Goal: Book appointment/travel/reservation

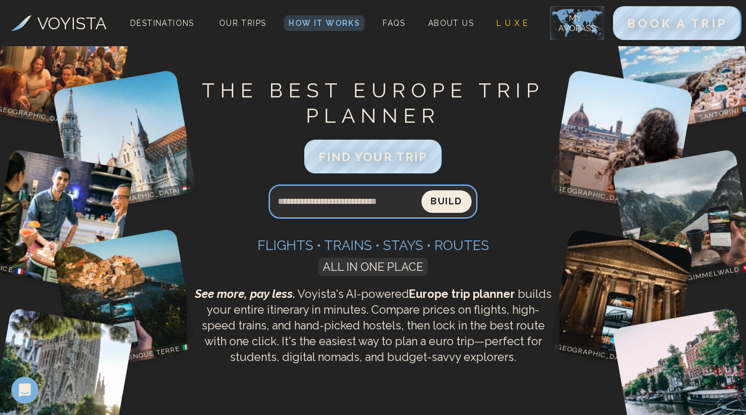
click at [350, 208] on input "Search query" at bounding box center [345, 201] width 153 height 27
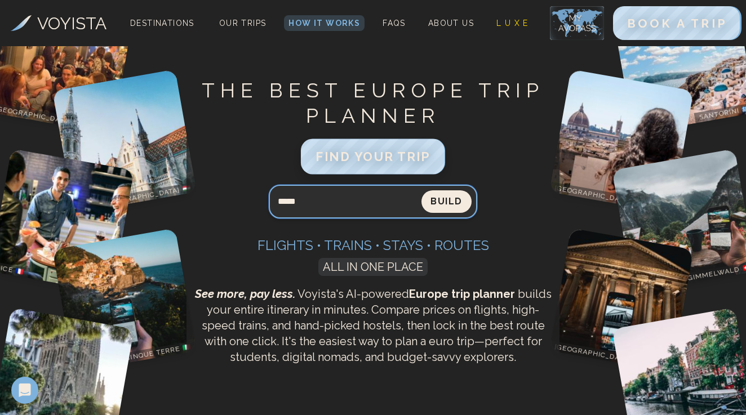
type input "*****"
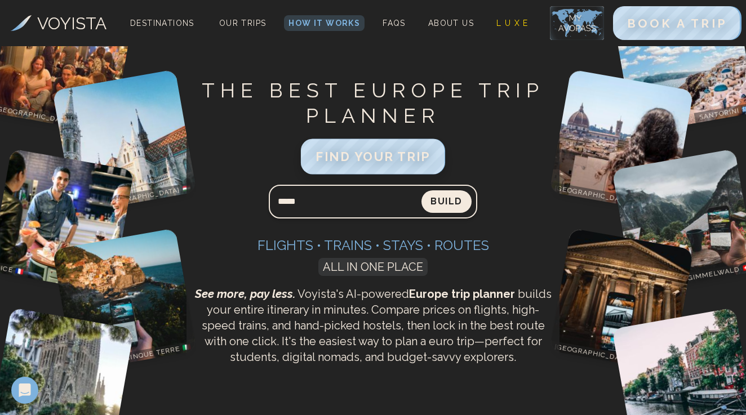
click at [392, 154] on span "FIND YOUR TRIP" at bounding box center [372, 156] width 115 height 15
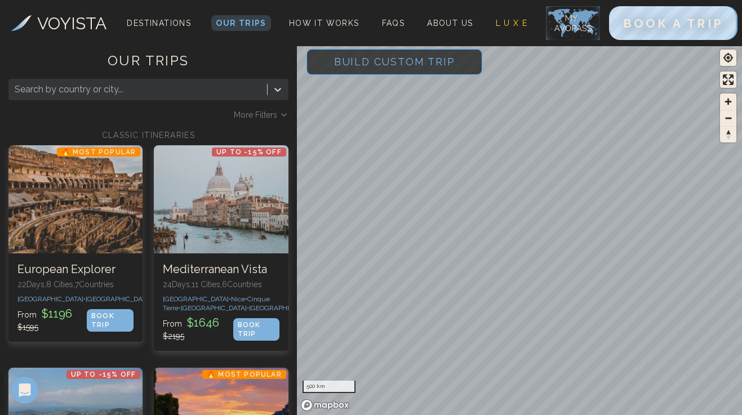
click at [260, 115] on span "More Filters" at bounding box center [255, 114] width 43 height 11
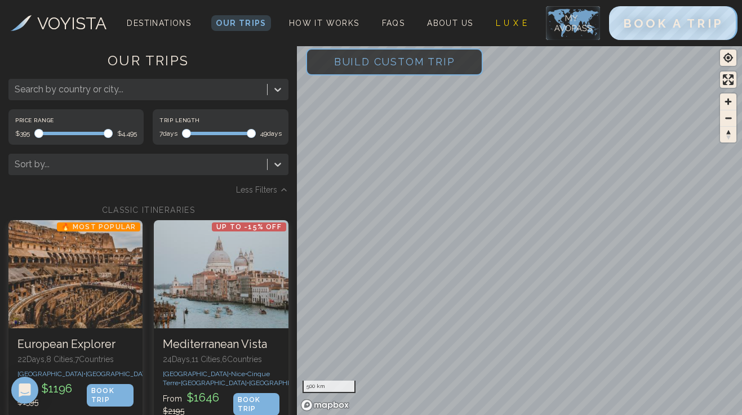
click at [355, 68] on span "Build Custom Trip" at bounding box center [394, 62] width 157 height 48
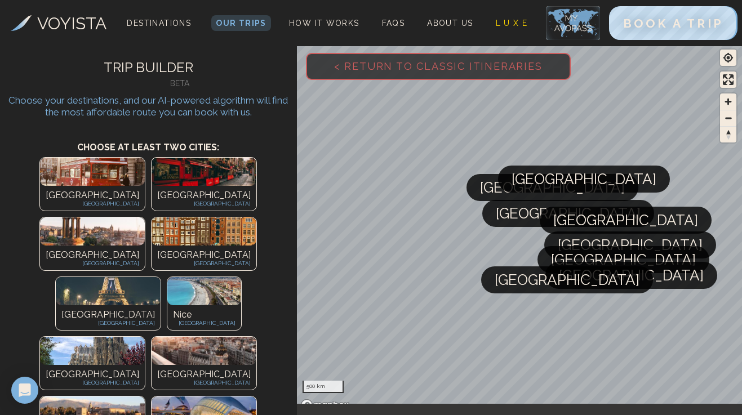
click at [110, 337] on img at bounding box center [92, 351] width 105 height 28
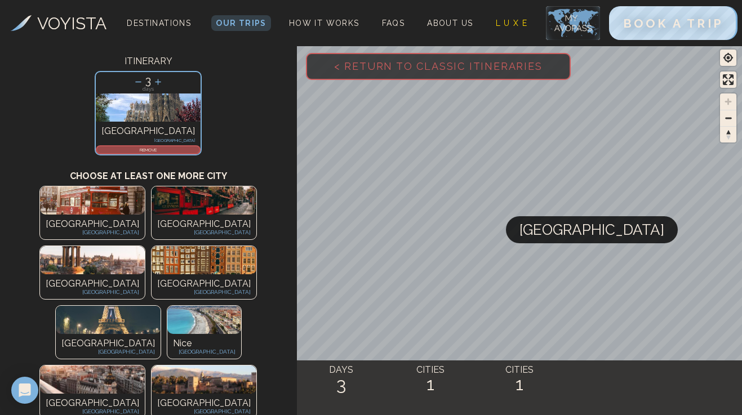
scroll to position [74, 0]
click at [79, 366] on img at bounding box center [92, 380] width 105 height 28
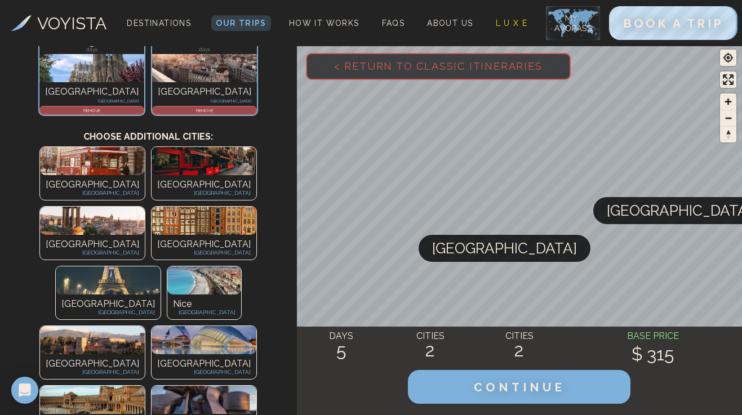
scroll to position [117, 0]
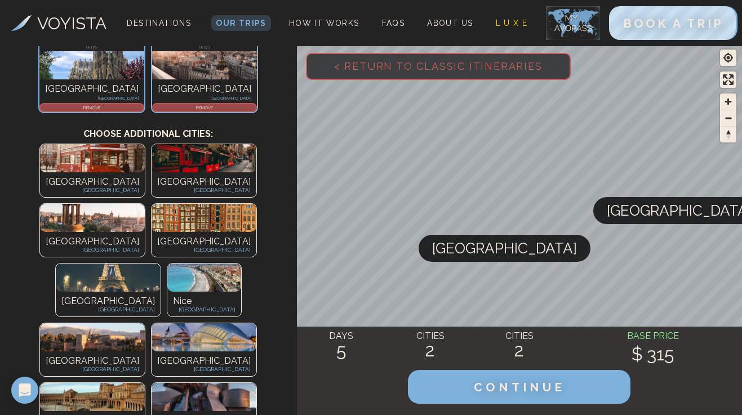
click at [161, 292] on div "Paris [GEOGRAPHIC_DATA]" at bounding box center [108, 304] width 105 height 25
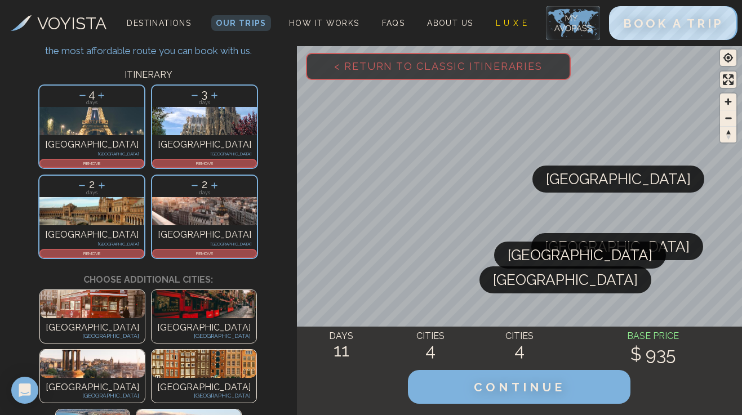
scroll to position [61, 0]
click at [192, 96] on icon at bounding box center [195, 96] width 6 height 1
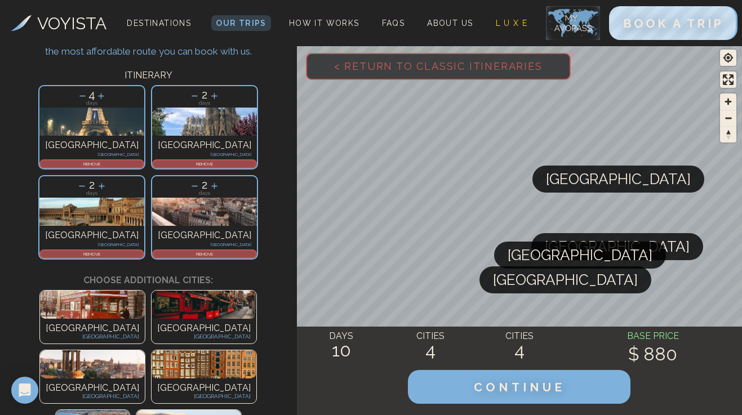
click at [77, 99] on icon at bounding box center [83, 96] width 12 height 12
click at [76, 99] on icon at bounding box center [82, 96] width 12 height 12
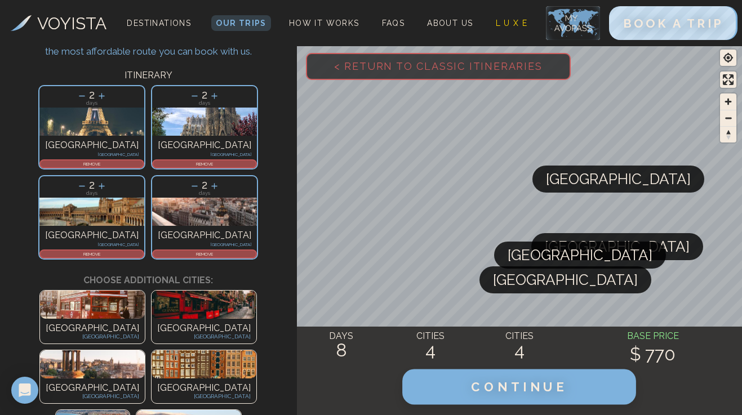
click at [485, 390] on span "CONTINUE" at bounding box center [520, 387] width 96 height 15
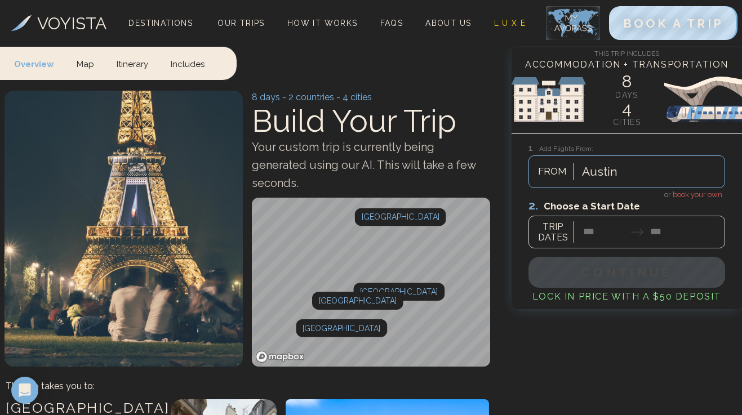
click at [611, 176] on div "Austin FROM" at bounding box center [626, 171] width 197 height 33
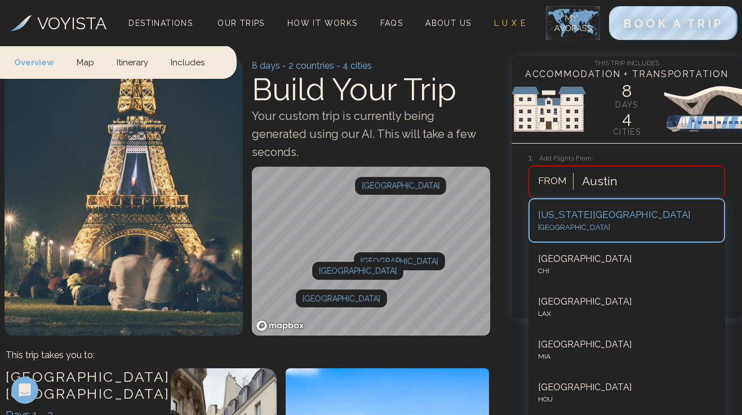
scroll to position [32, 0]
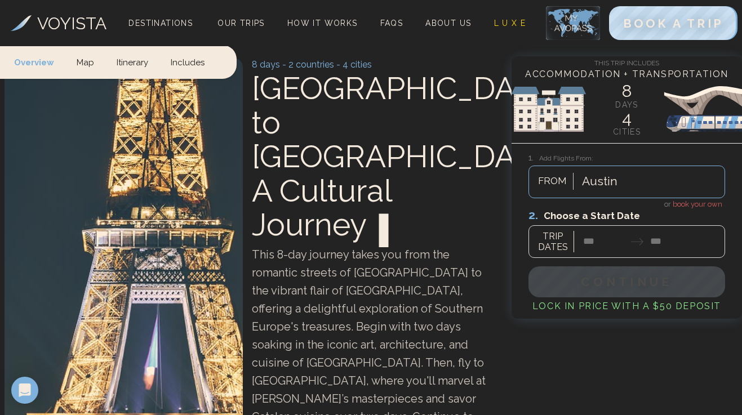
click at [640, 146] on div "This Trip Includes Accommodation + Transportation 8 days 4 cities 1. Add Flight…" at bounding box center [627, 187] width 230 height 263
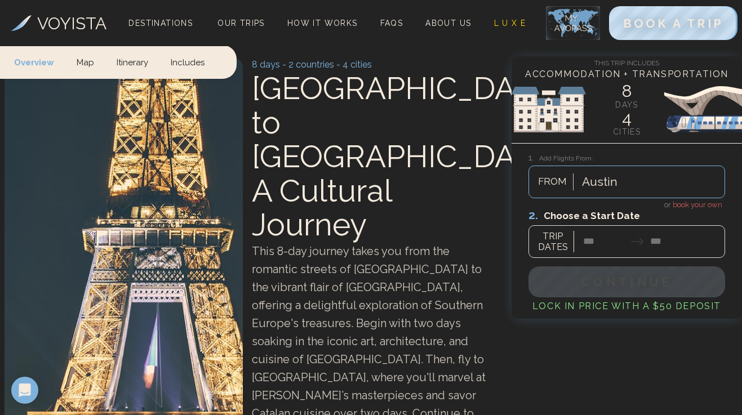
click at [587, 247] on div at bounding box center [626, 233] width 197 height 50
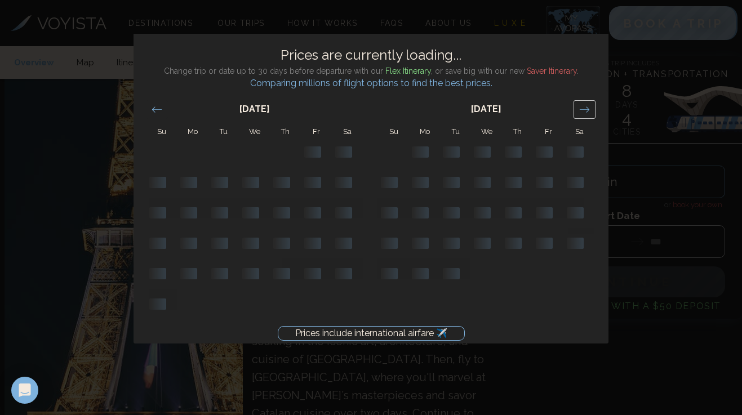
click at [584, 105] on icon "Move forward to switch to the next month." at bounding box center [584, 109] width 11 height 11
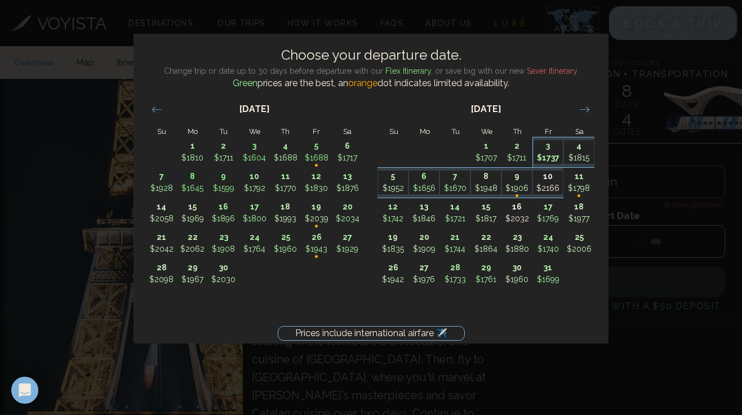
click at [550, 158] on p "$1737" at bounding box center [548, 158] width 30 height 12
type input "*******"
type input "********"
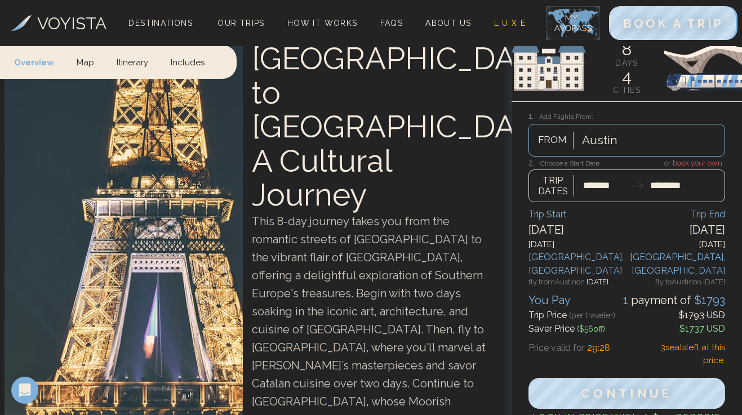
scroll to position [65, 0]
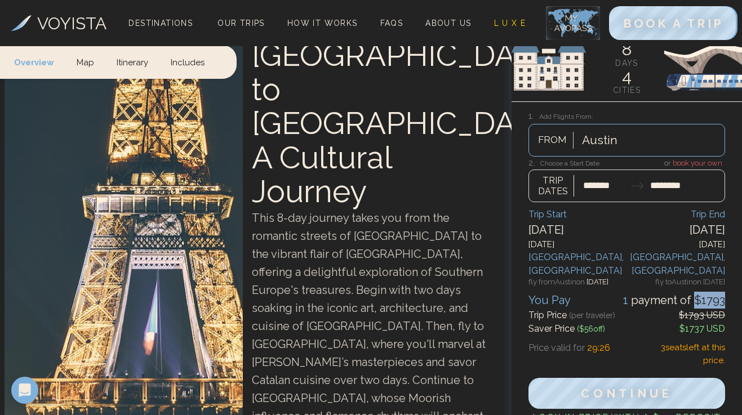
drag, startPoint x: 697, startPoint y: 284, endPoint x: 737, endPoint y: 284, distance: 39.4
click at [737, 284] on form "1. Add Flights From: [GEOGRAPHIC_DATA] FROM or book your own 2. Choose a Start …" at bounding box center [627, 274] width 230 height 312
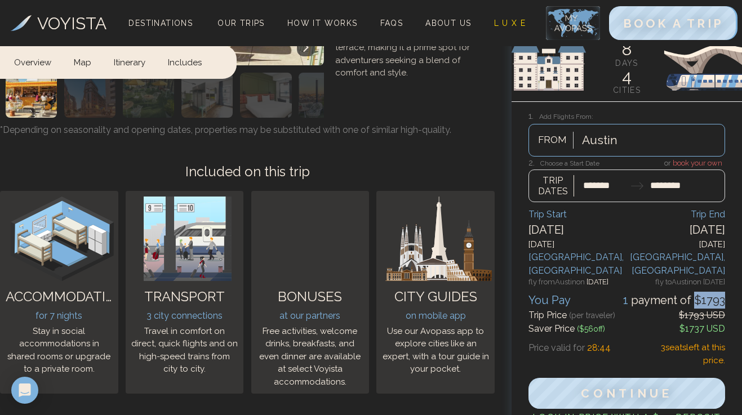
scroll to position [3910, 0]
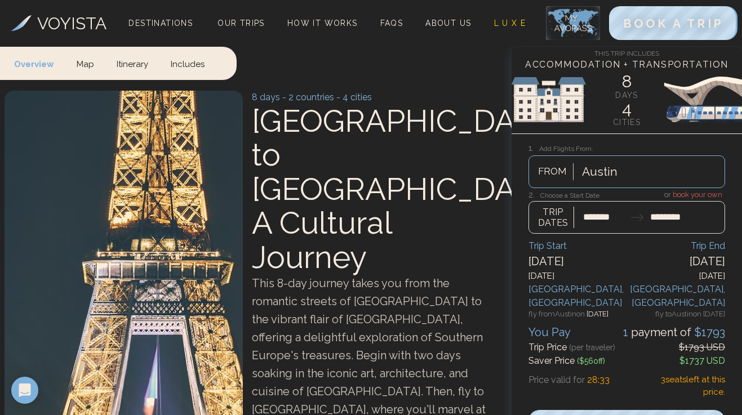
scroll to position [0, 0]
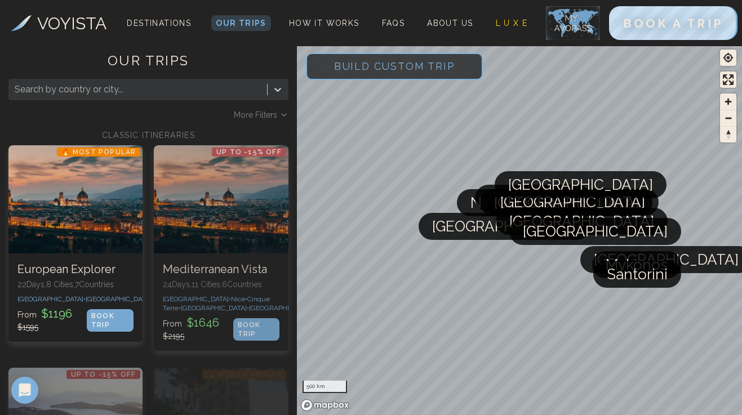
click at [263, 116] on span "More Filters" at bounding box center [255, 114] width 43 height 11
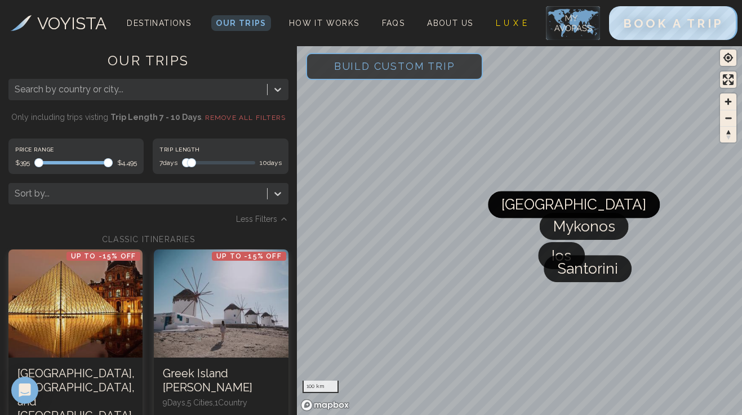
click at [189, 130] on div "Search by country or city... Only including trips visting trip length 7 - 10 da…" at bounding box center [148, 152] width 280 height 146
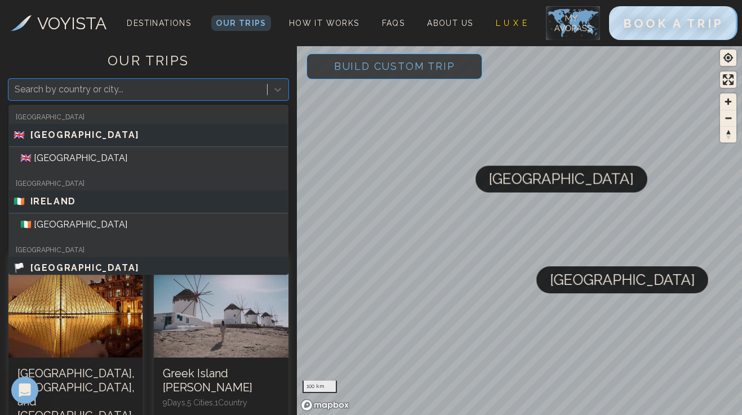
click at [117, 92] on div "Search by country or city..." at bounding box center [138, 90] width 247 height 14
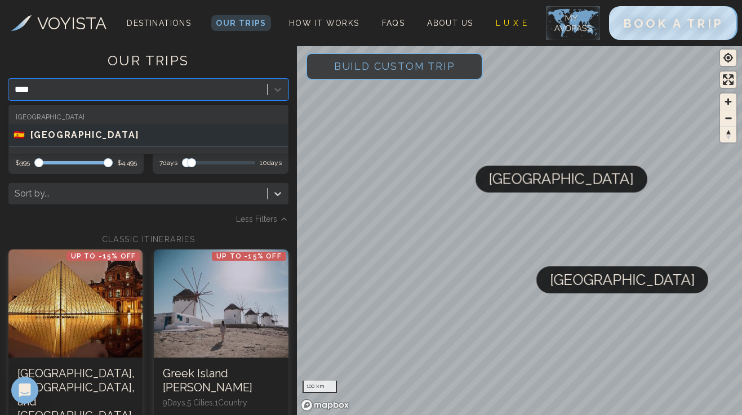
type input "*****"
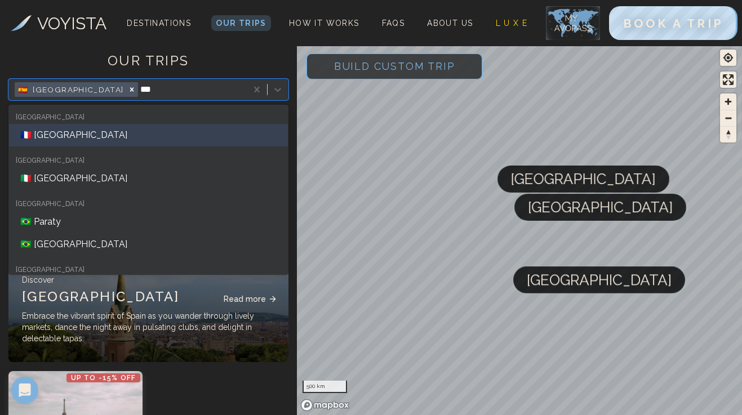
type input "****"
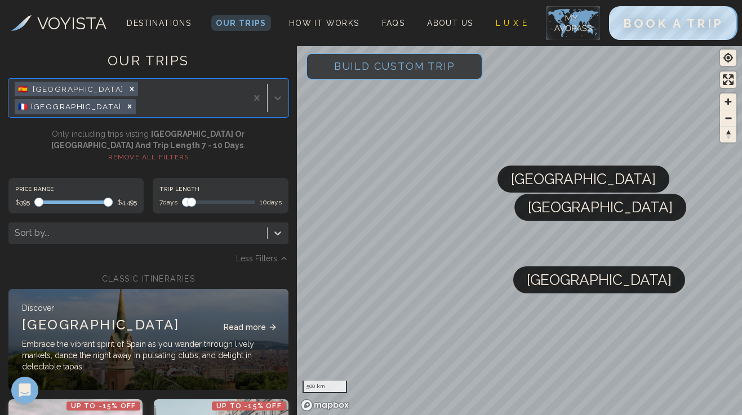
click at [170, 316] on div "SPAIN Read more" at bounding box center [148, 327] width 253 height 23
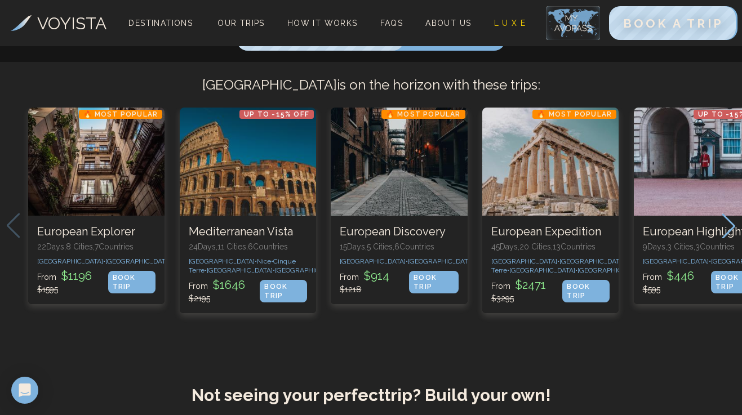
scroll to position [301, 0]
